Goal: Task Accomplishment & Management: Manage account settings

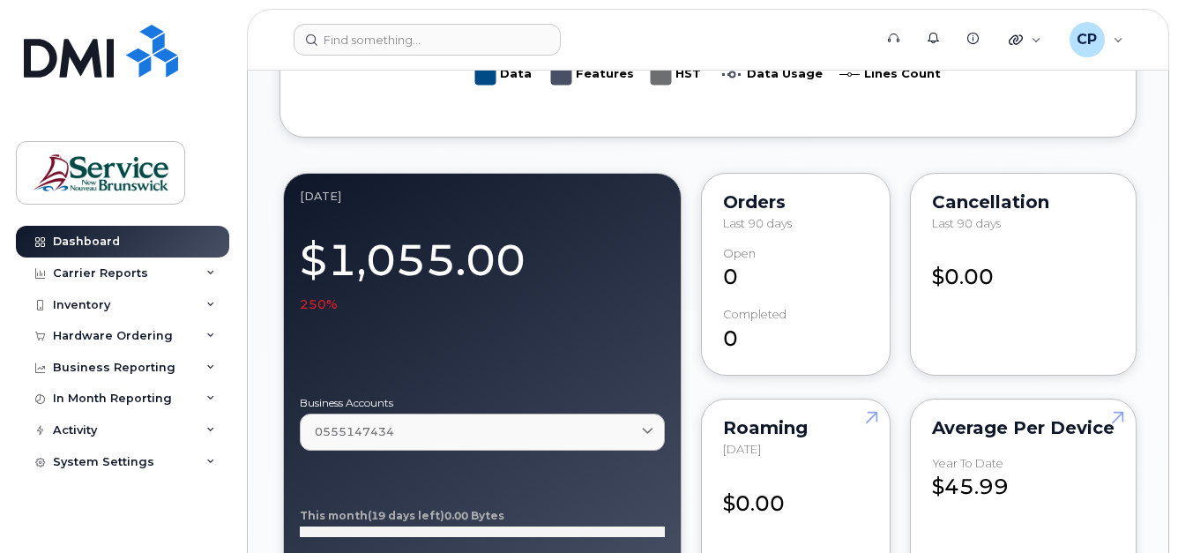
scroll to position [1411, 0]
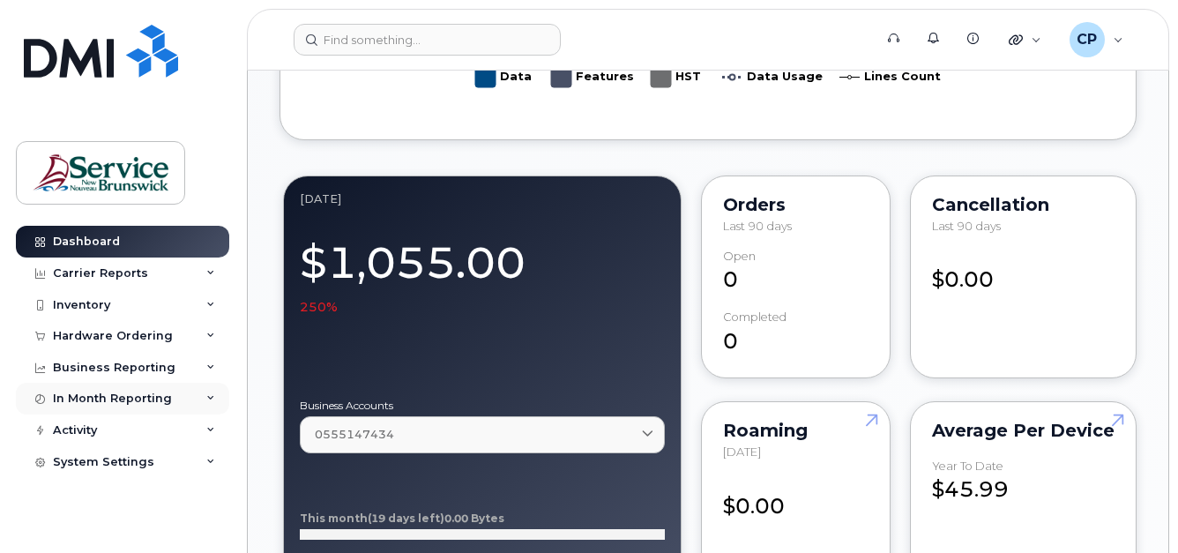
click at [123, 400] on div "In Month Reporting" at bounding box center [112, 399] width 119 height 14
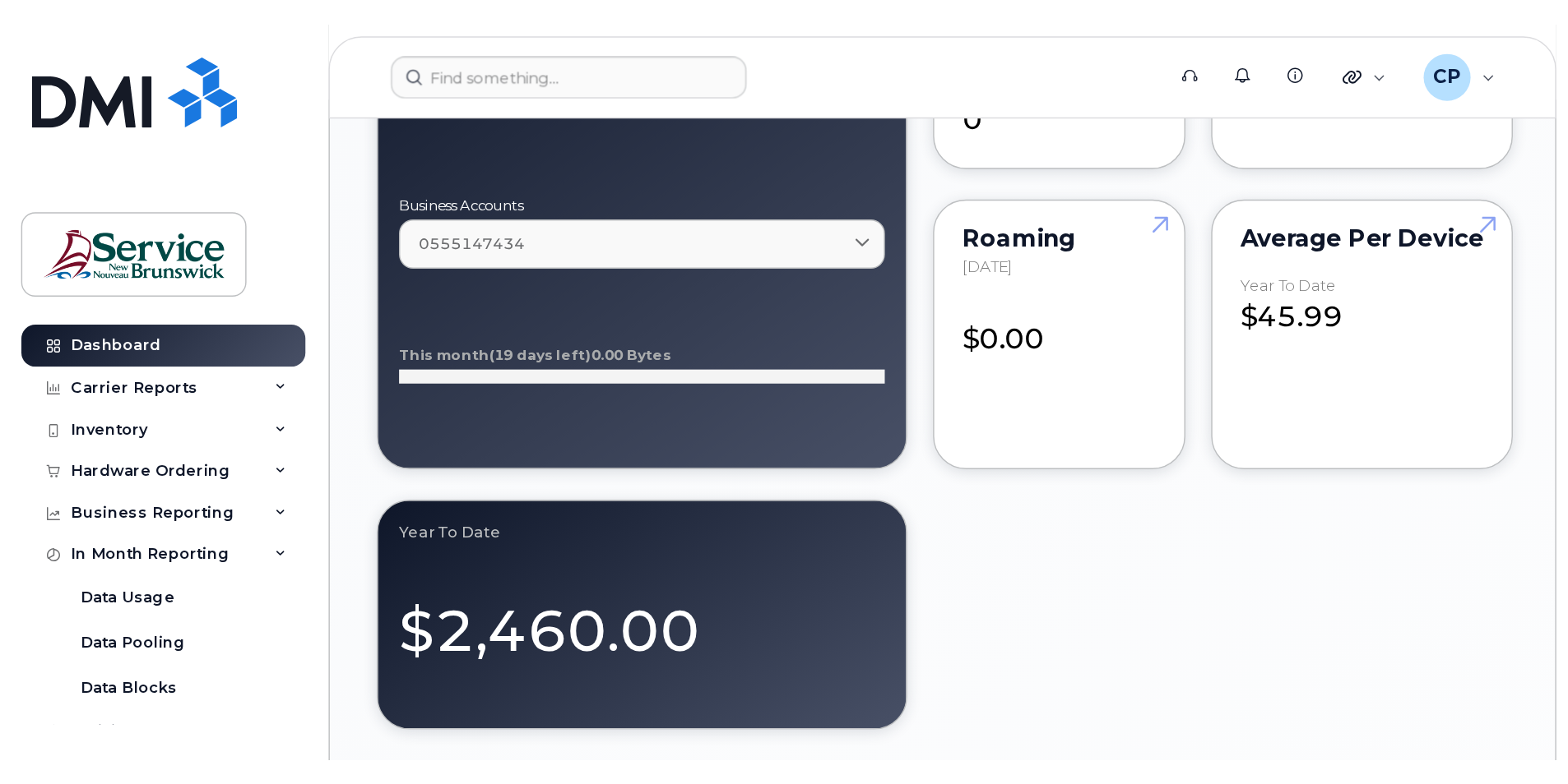
scroll to position [1397, 0]
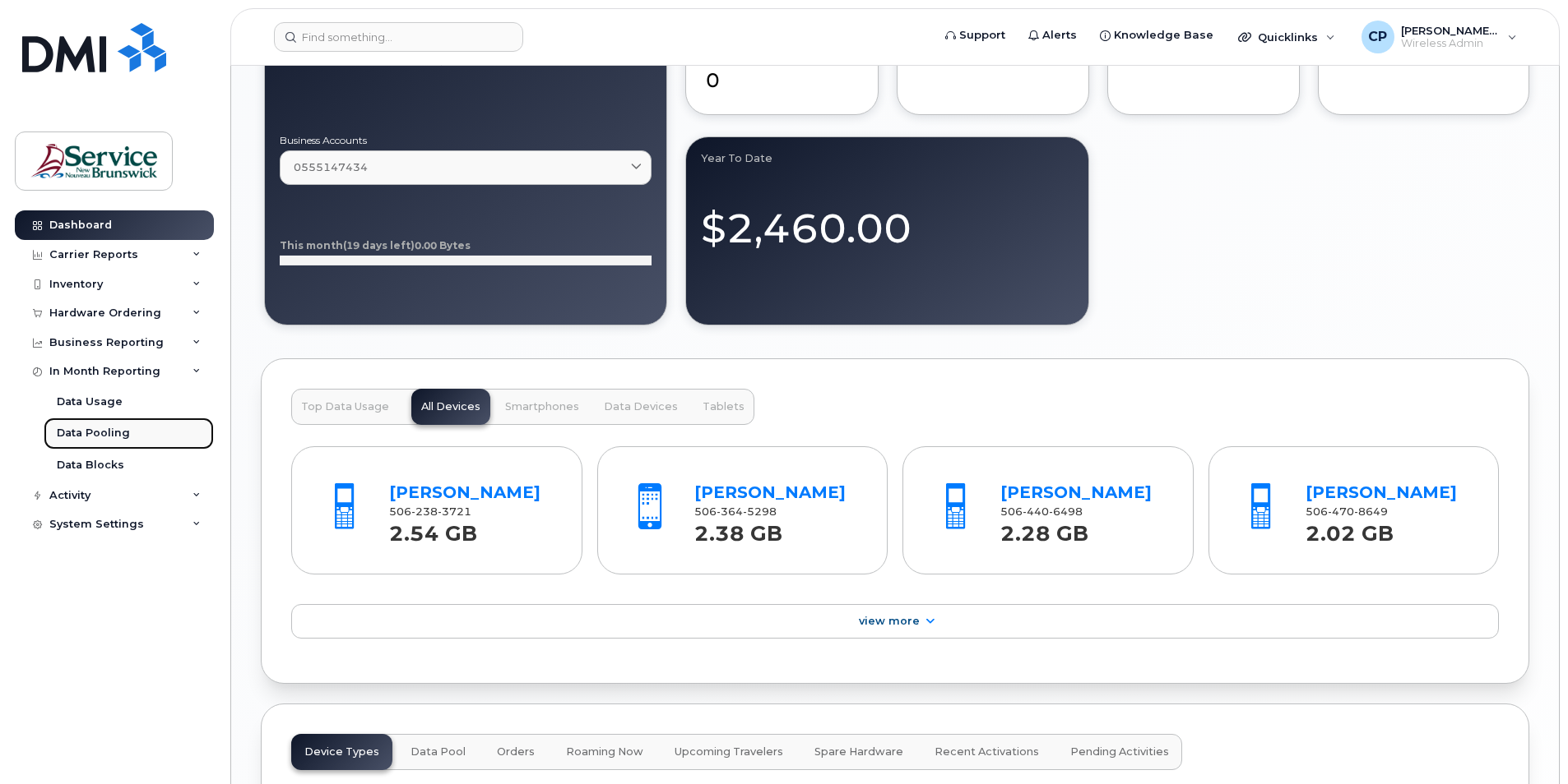
click at [117, 427] on div "Data Pooling" at bounding box center [93, 433] width 74 height 15
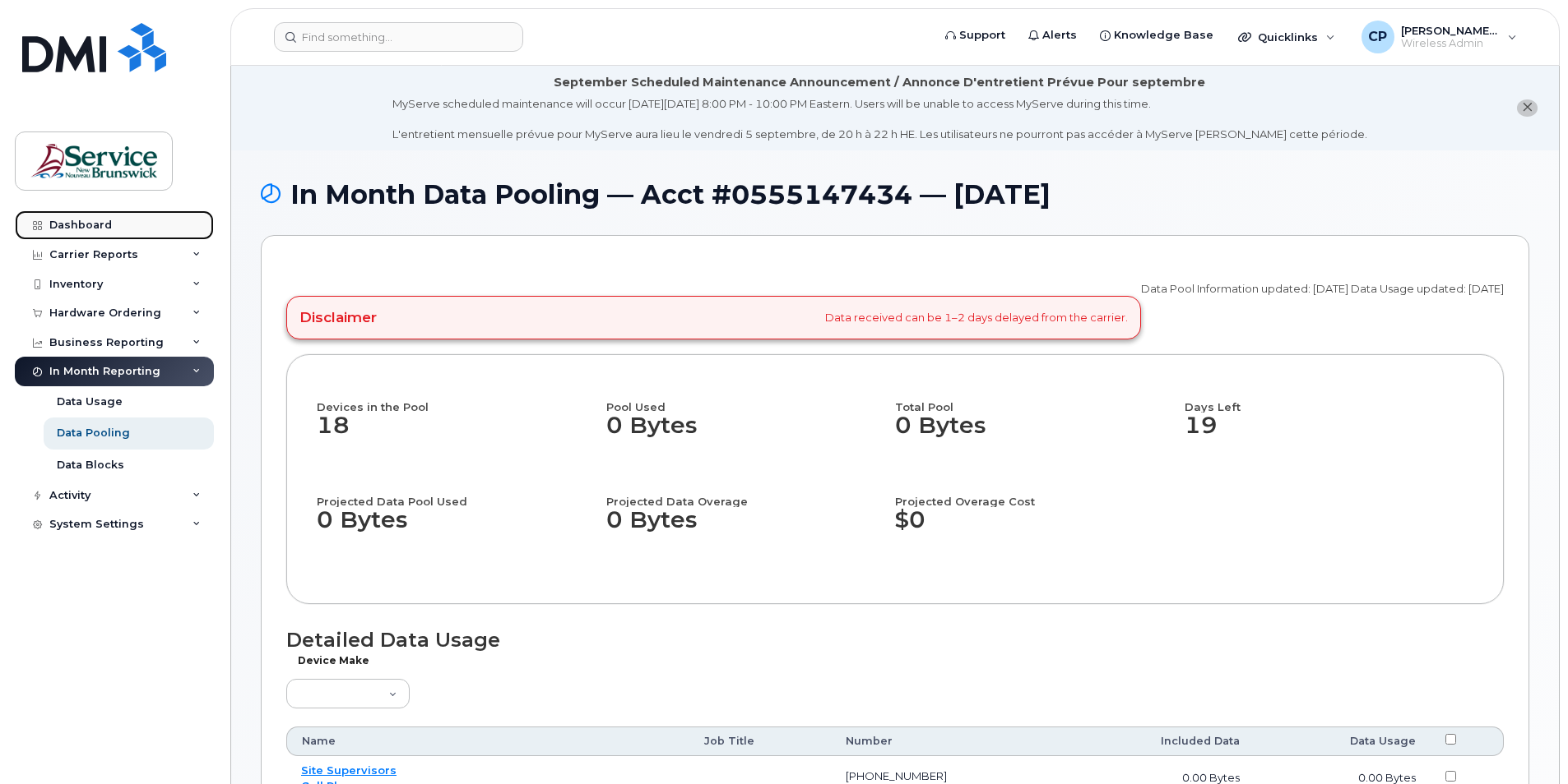
click at [92, 226] on div "Dashboard" at bounding box center [80, 226] width 62 height 13
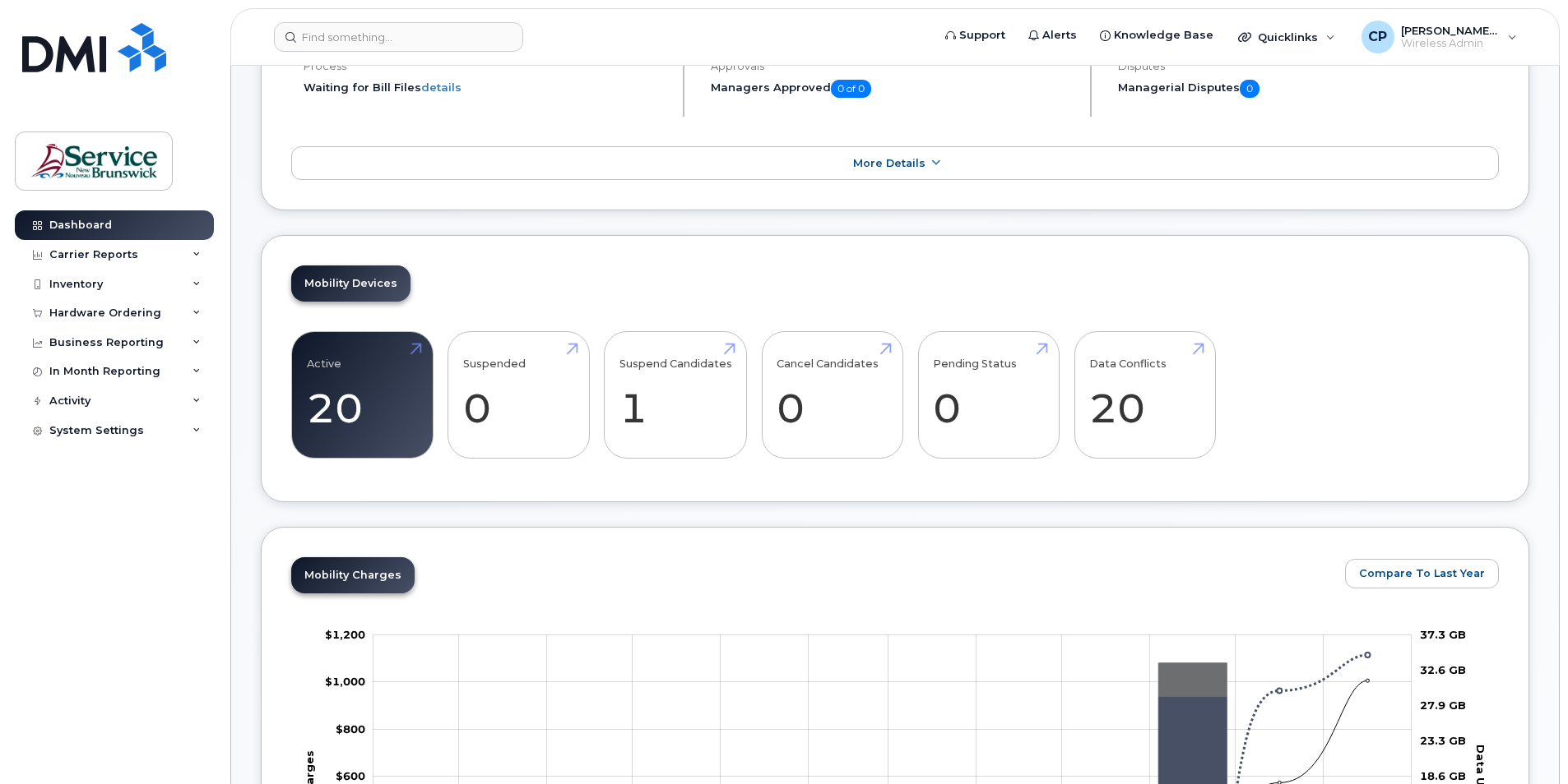
scroll to position [247, 0]
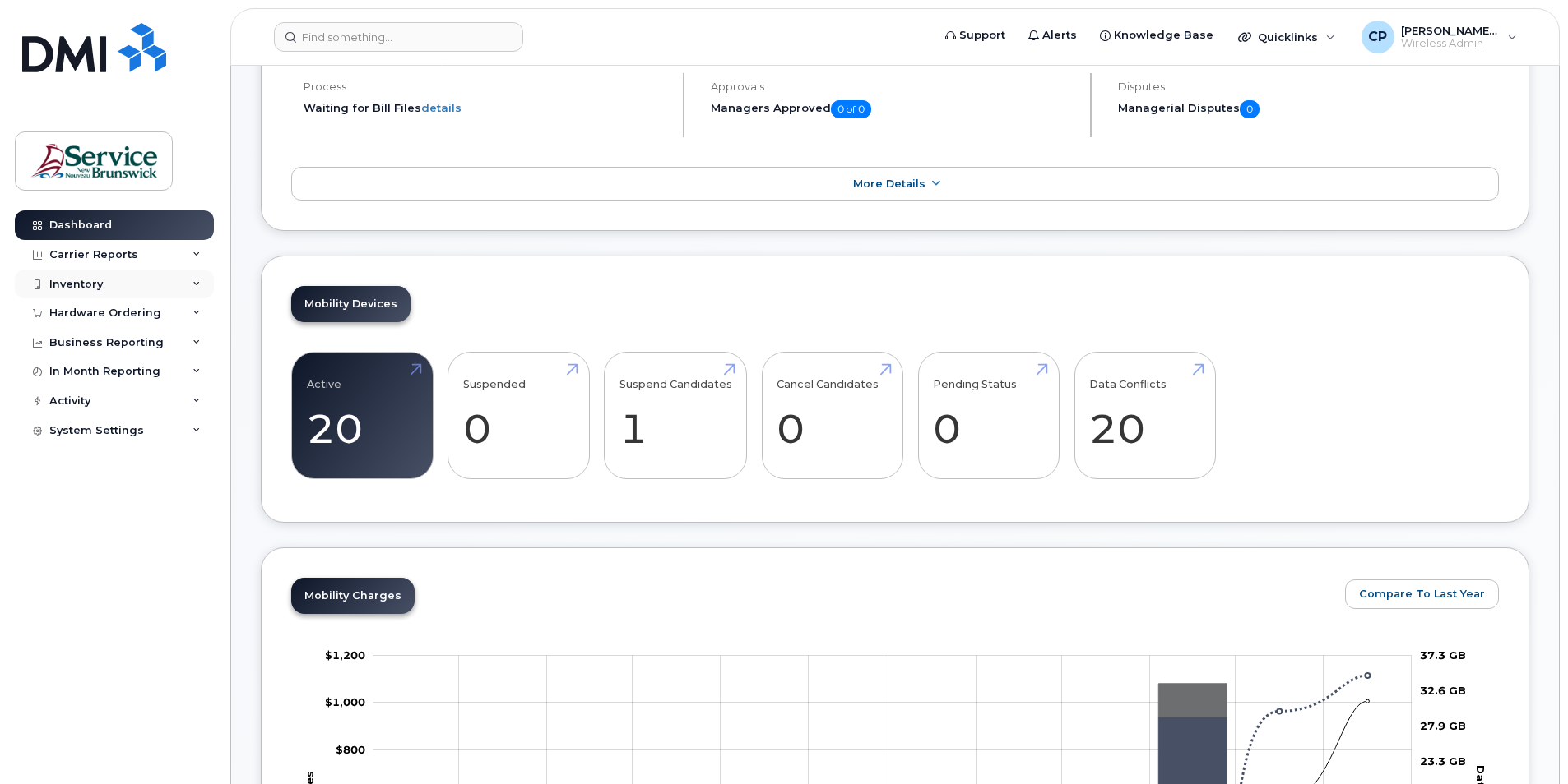
click at [83, 283] on div "Inventory" at bounding box center [76, 284] width 53 height 13
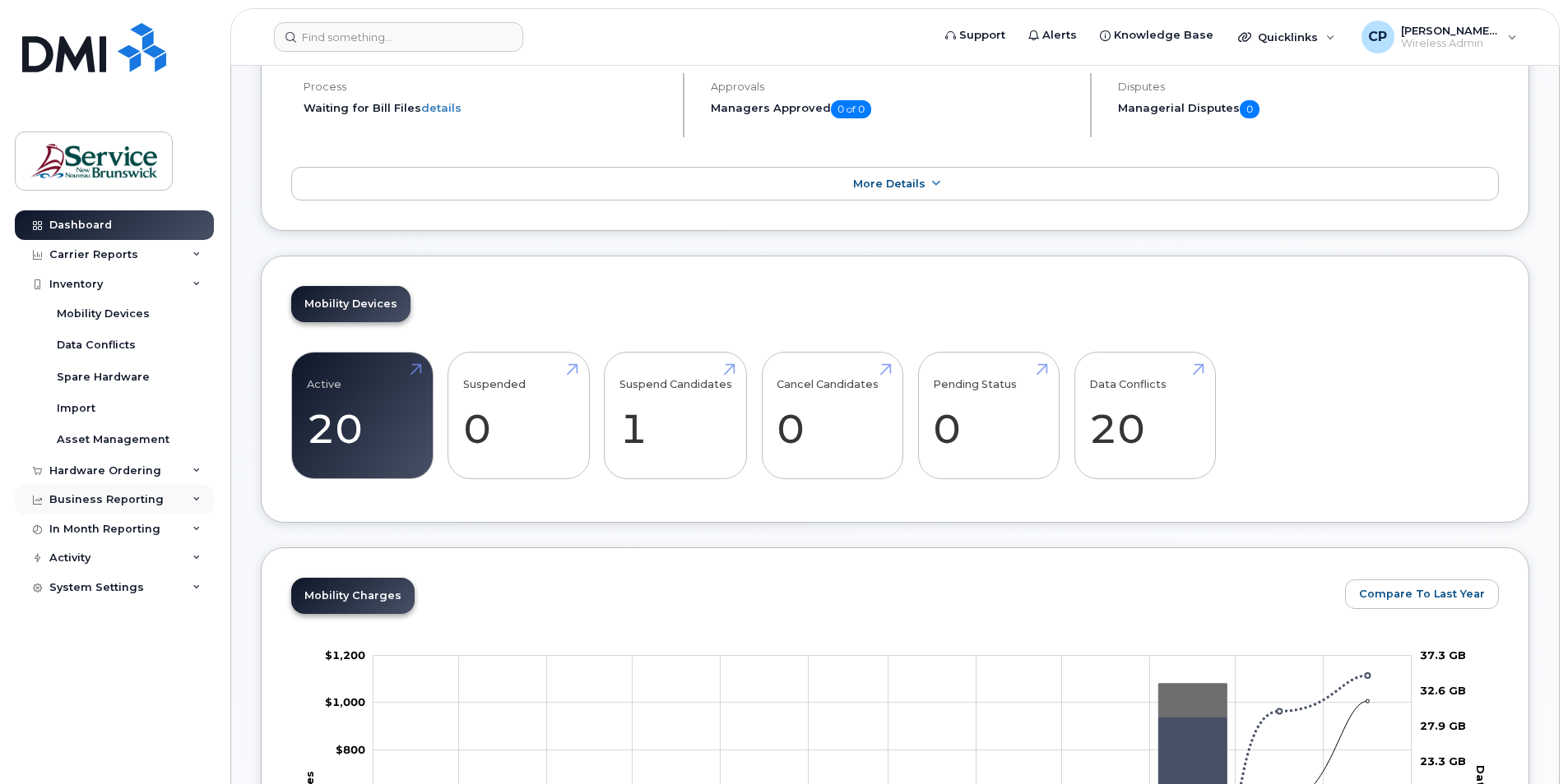
click at [110, 493] on div "Business Reporting" at bounding box center [114, 500] width 199 height 30
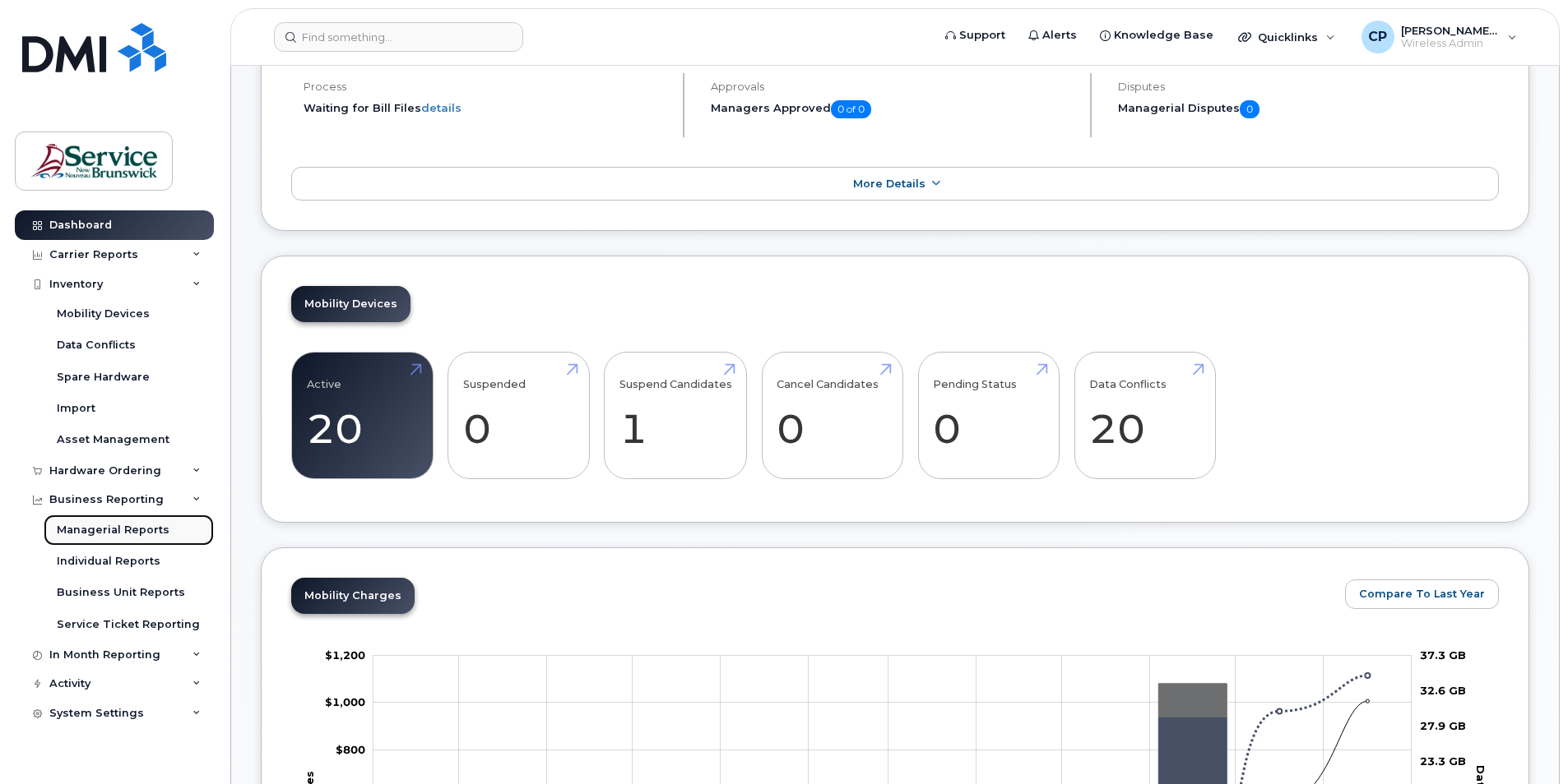
click at [138, 528] on div "Managerial Reports" at bounding box center [113, 530] width 113 height 15
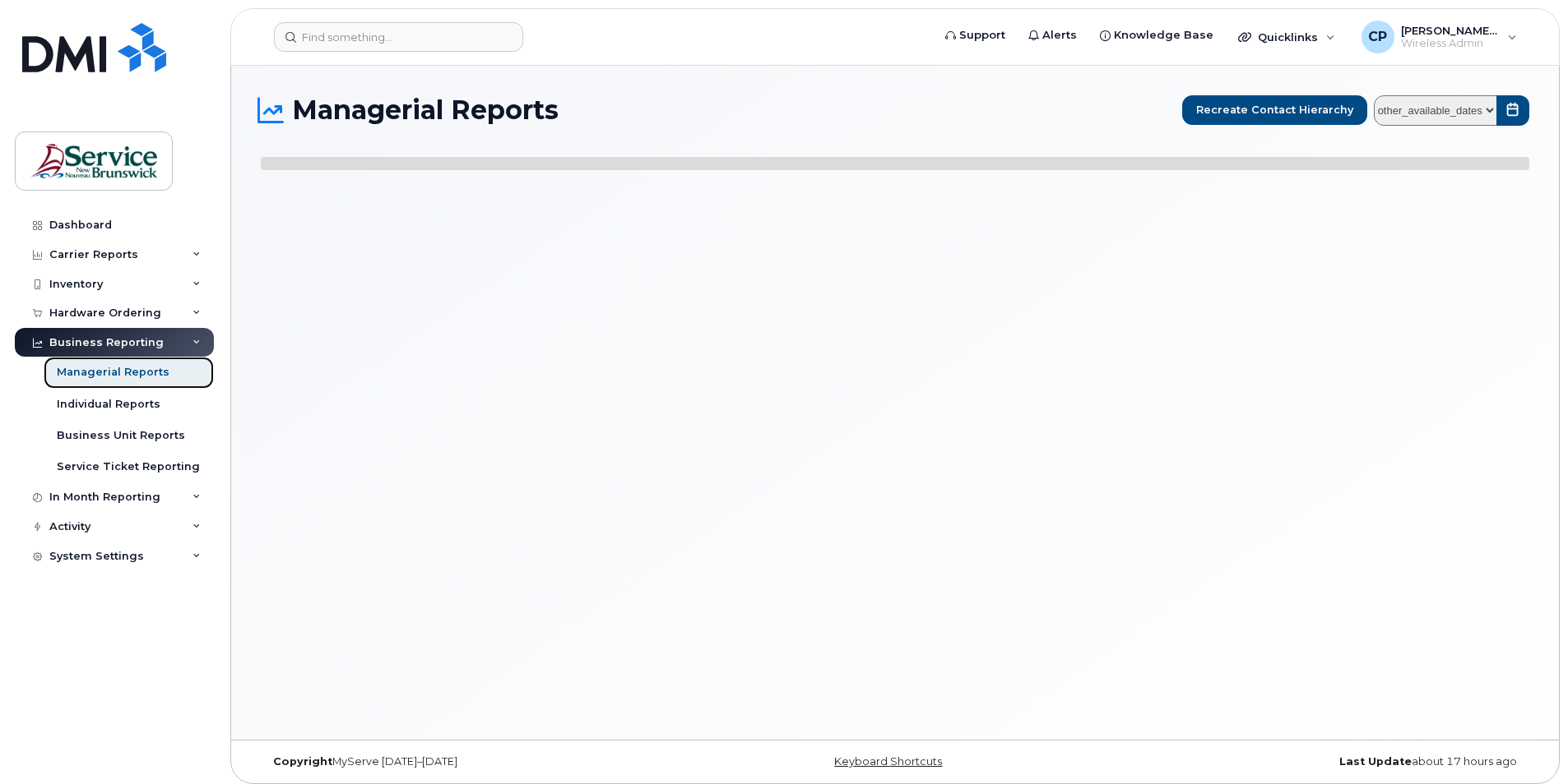
select select
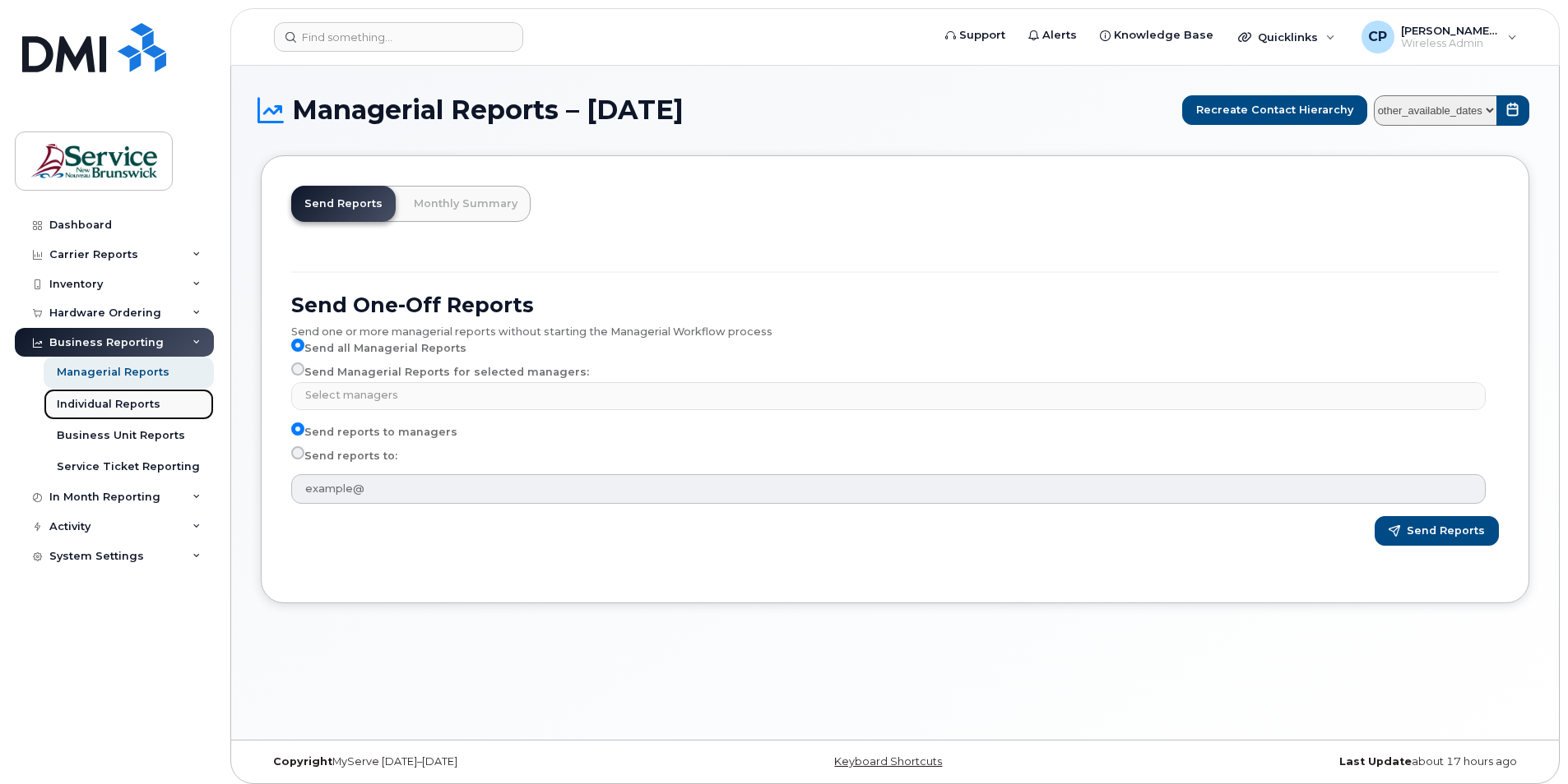
click at [83, 407] on div "Individual Reports" at bounding box center [108, 405] width 104 height 15
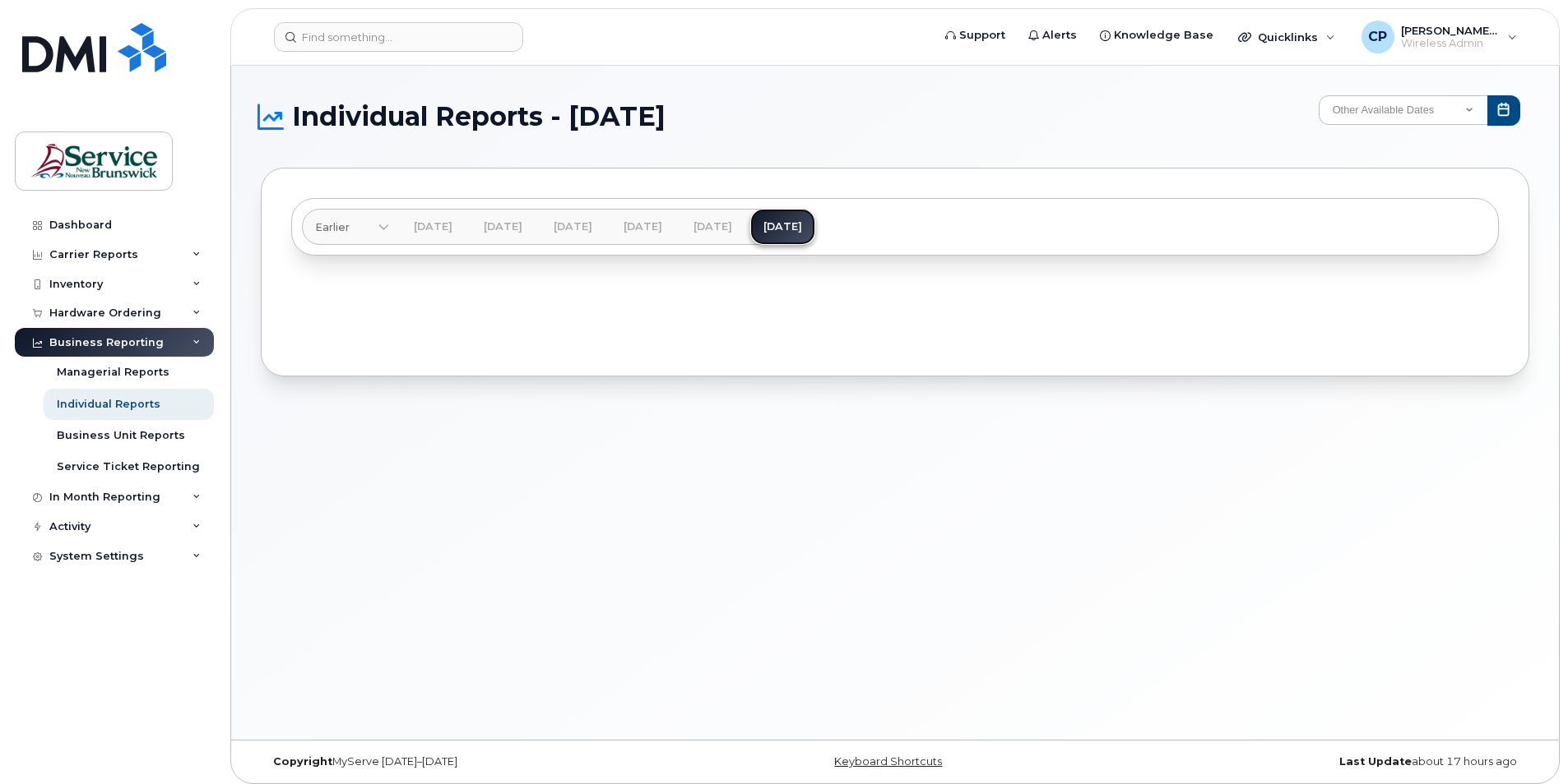
click at [815, 219] on link "Aug 2025" at bounding box center [783, 227] width 65 height 36
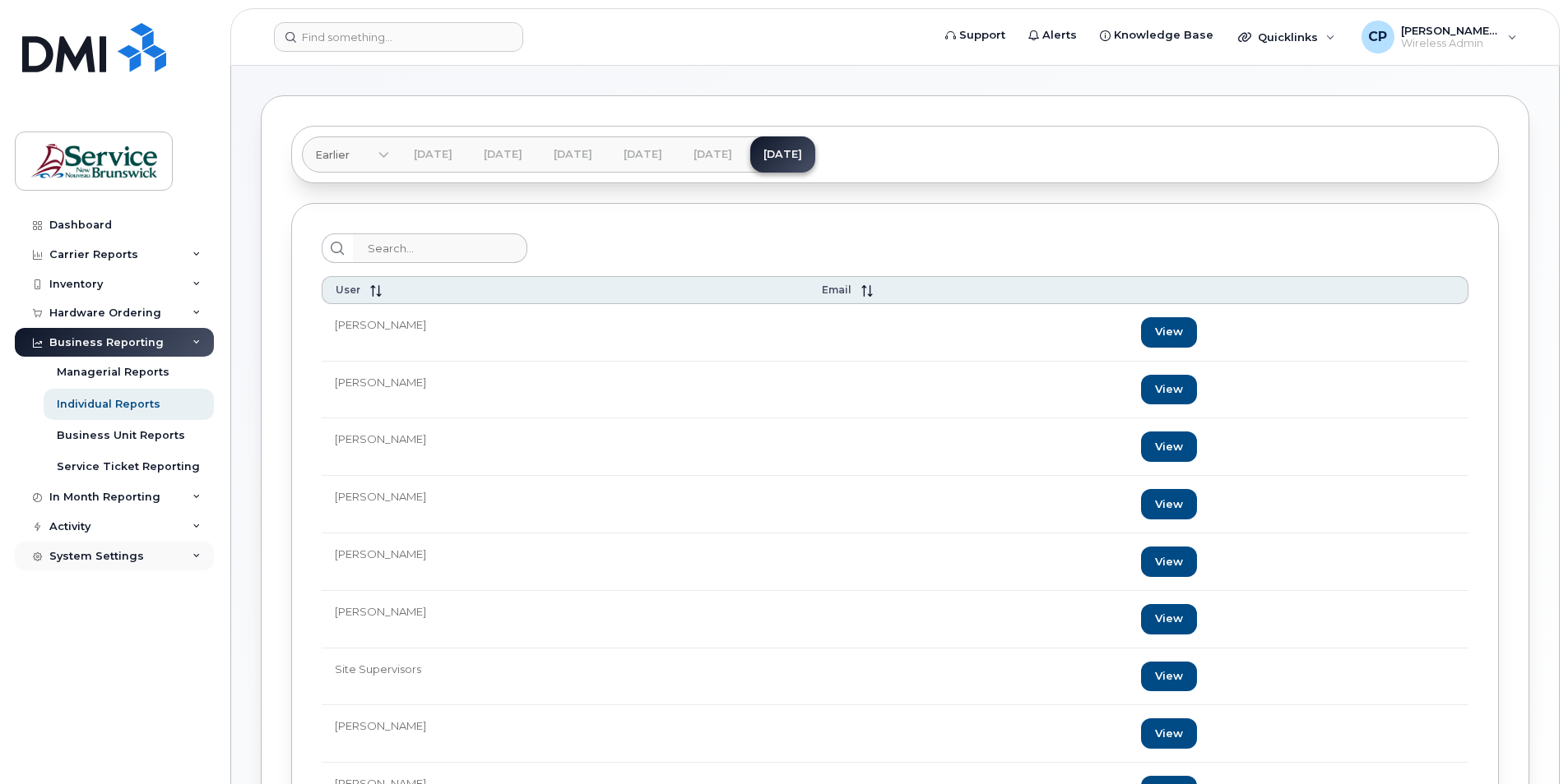
click at [103, 557] on div "System Settings" at bounding box center [96, 557] width 94 height 13
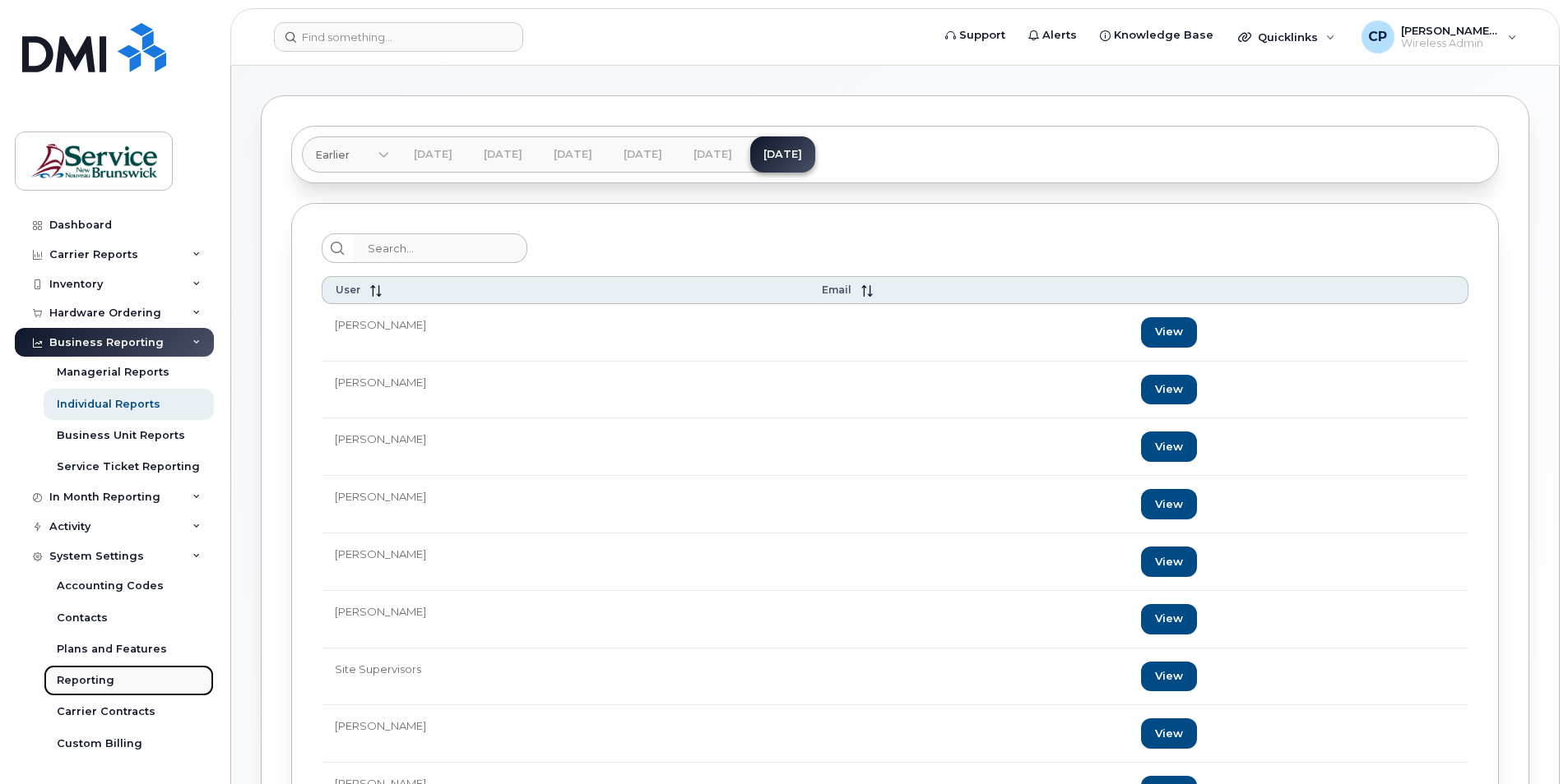
click at [96, 680] on div "Reporting" at bounding box center [86, 681] width 58 height 15
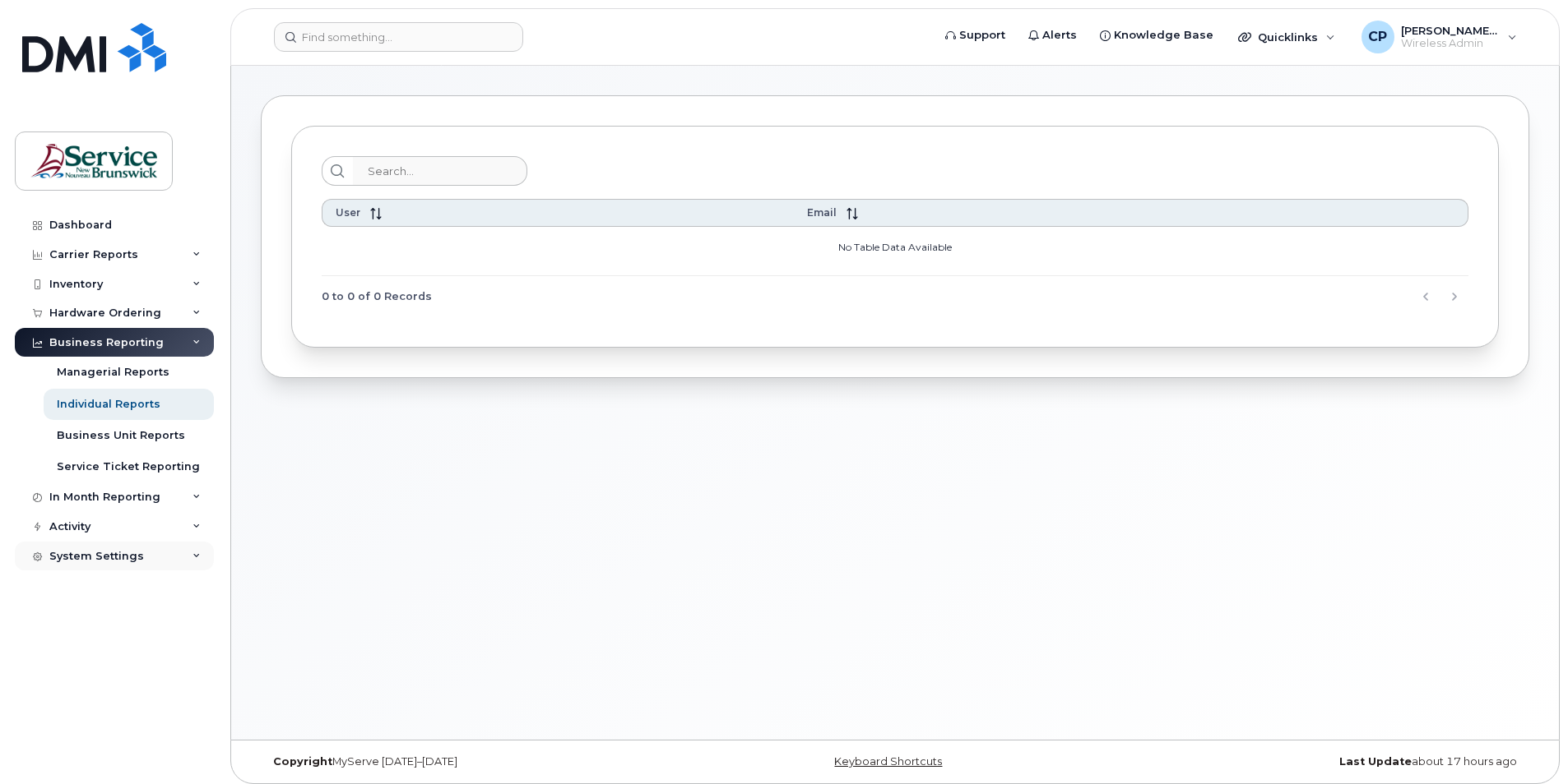
click at [128, 561] on div "System Settings" at bounding box center [96, 557] width 94 height 13
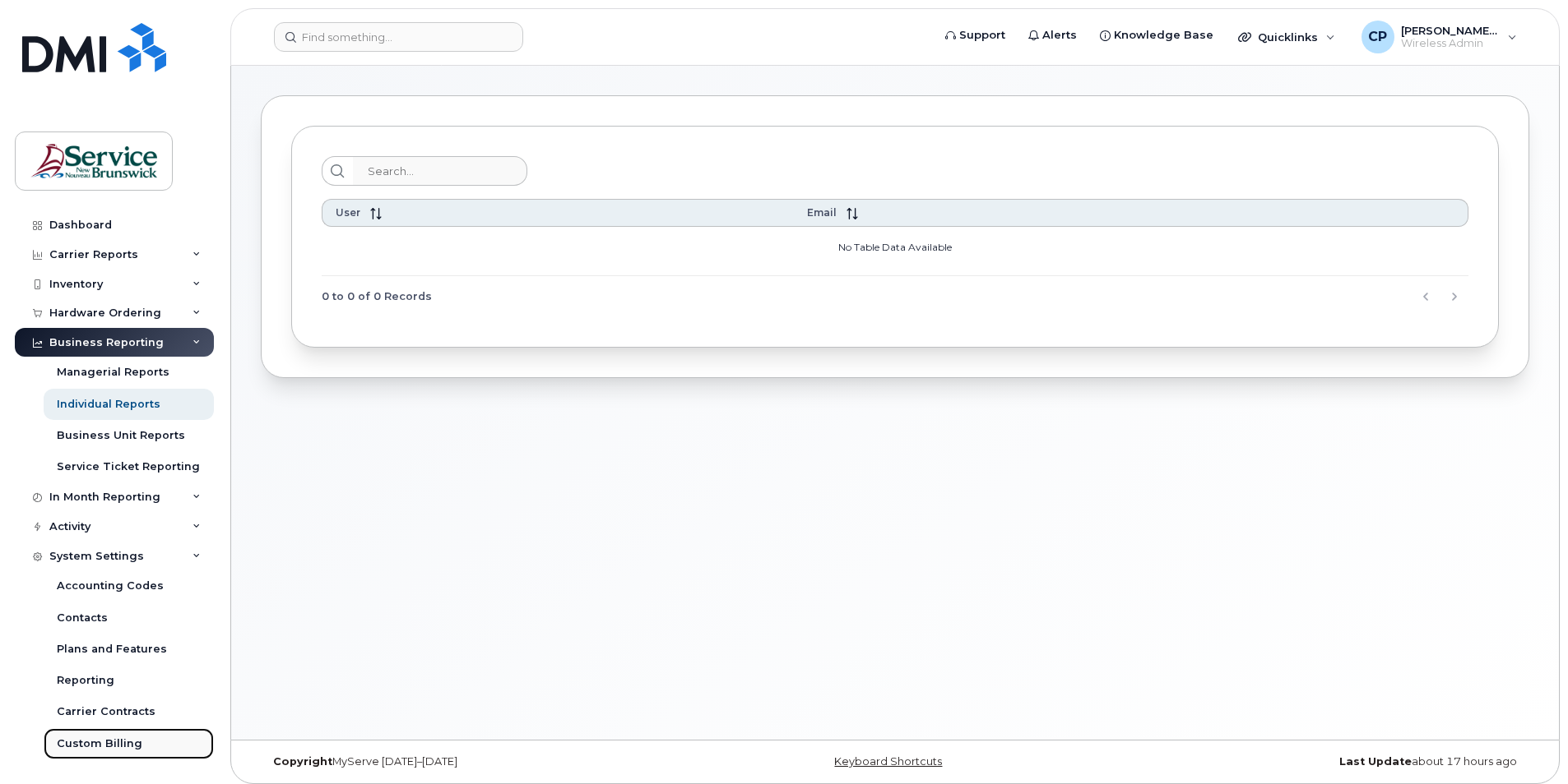
click at [124, 747] on div "Custom Billing" at bounding box center [100, 744] width 86 height 15
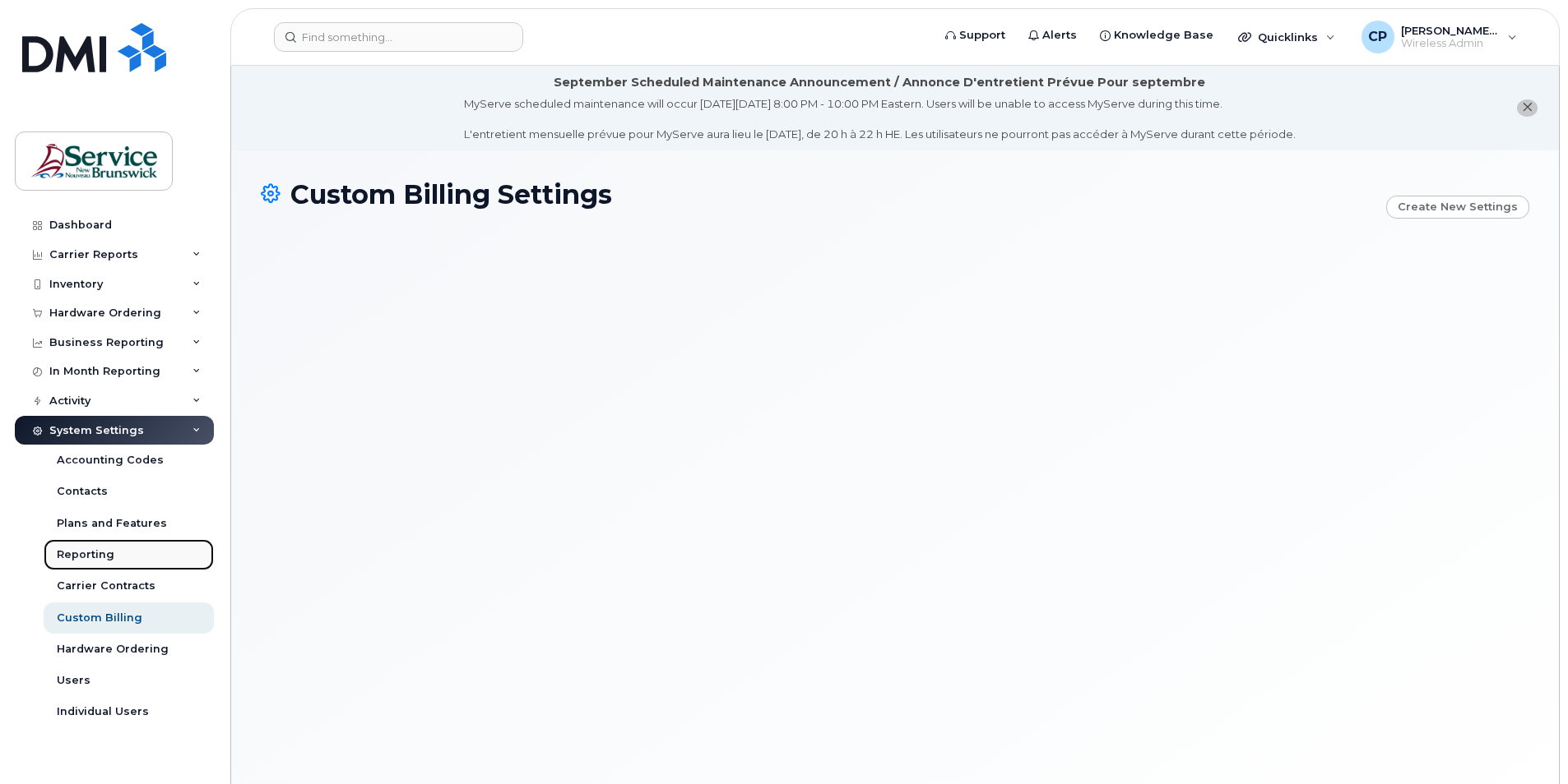
click at [101, 555] on div "Reporting" at bounding box center [86, 555] width 58 height 15
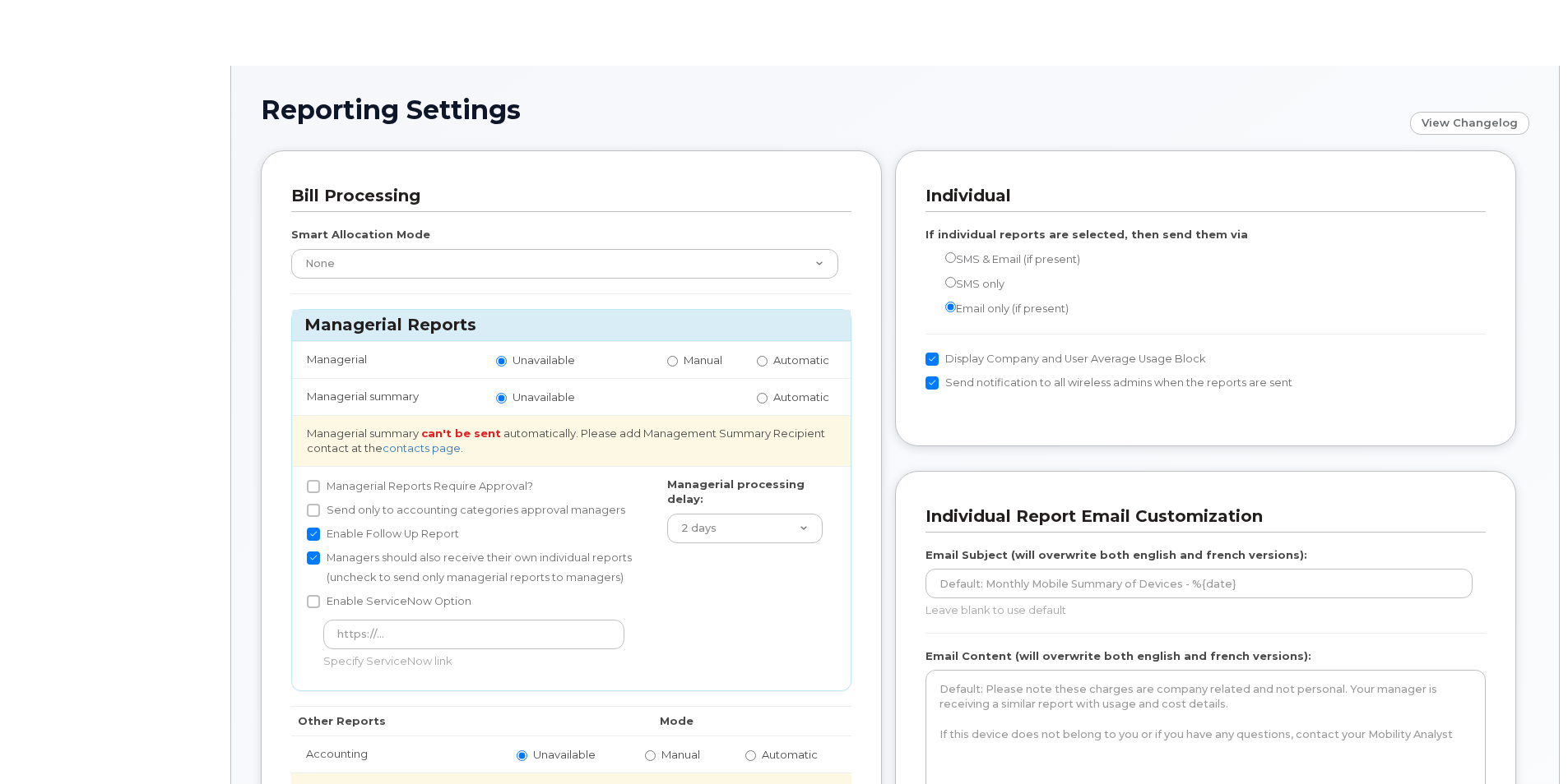
radio input "true"
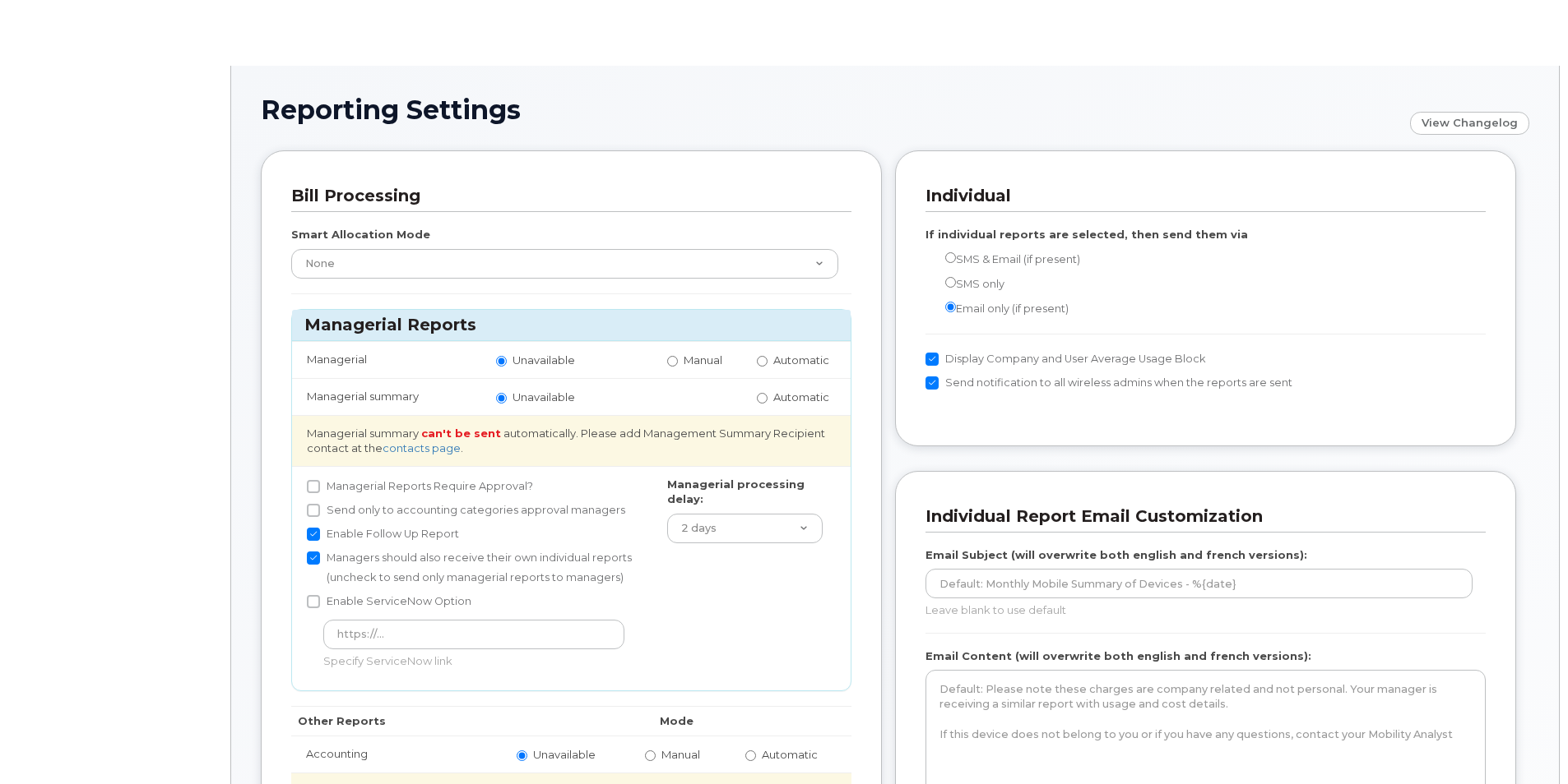
radio input "true"
radio input "false"
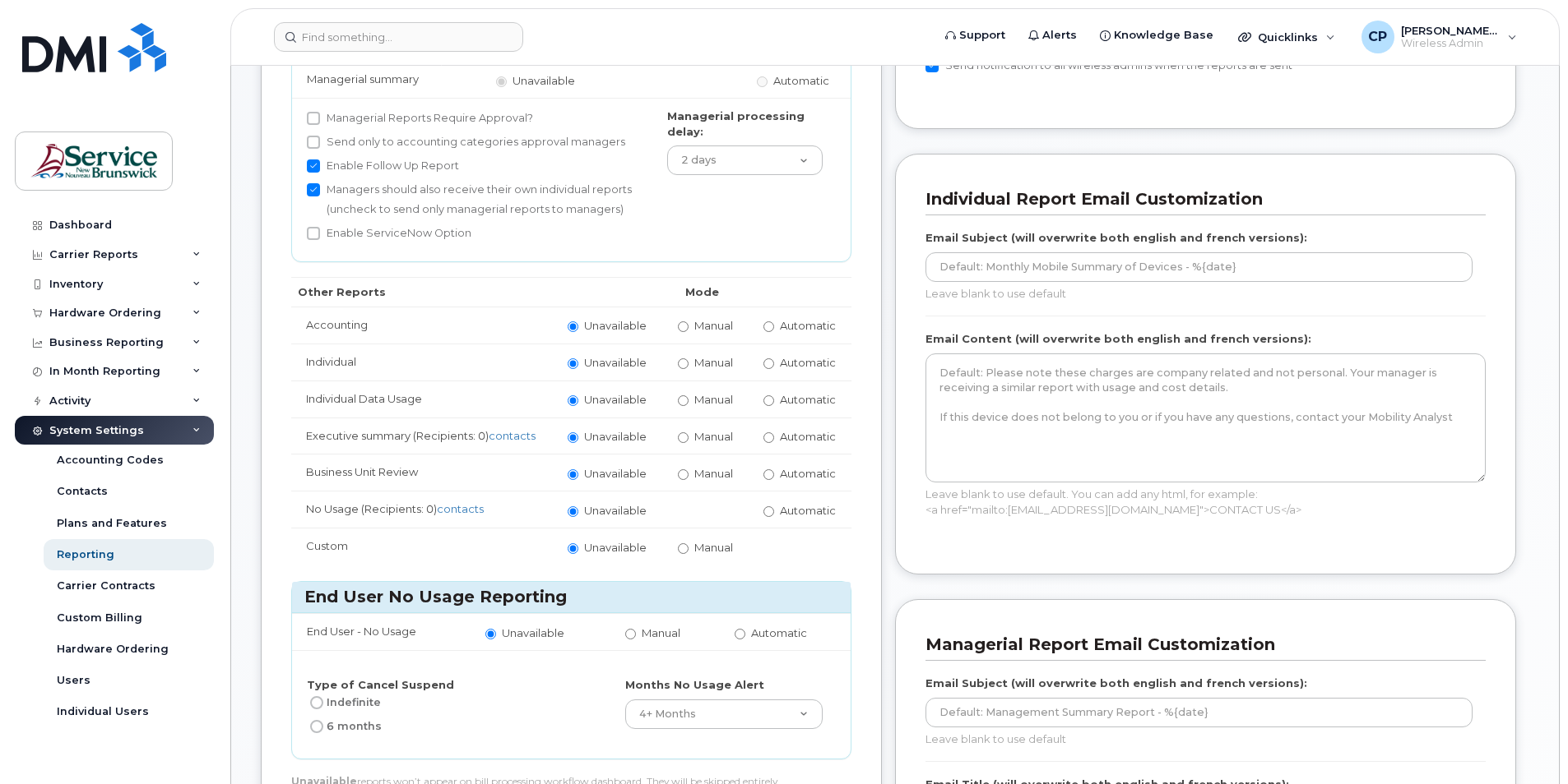
scroll to position [247, 0]
